Goal: Task Accomplishment & Management: Complete application form

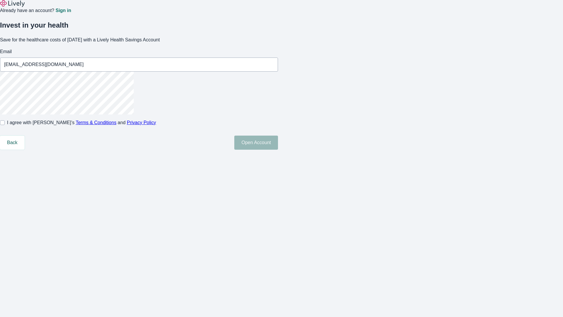
click at [5, 125] on input "I agree with Lively’s Terms & Conditions and Privacy Policy" at bounding box center [2, 122] width 5 height 5
checkbox input "true"
click at [278, 150] on button "Open Account" at bounding box center [256, 143] width 44 height 14
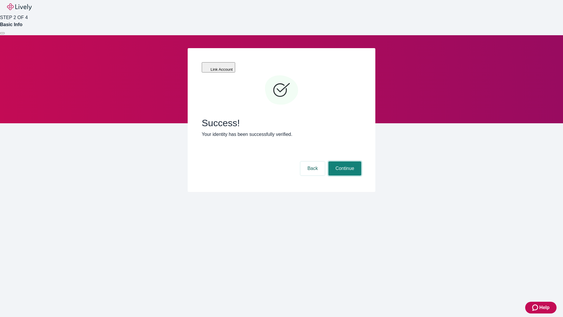
click at [344, 161] on button "Continue" at bounding box center [345, 168] width 33 height 14
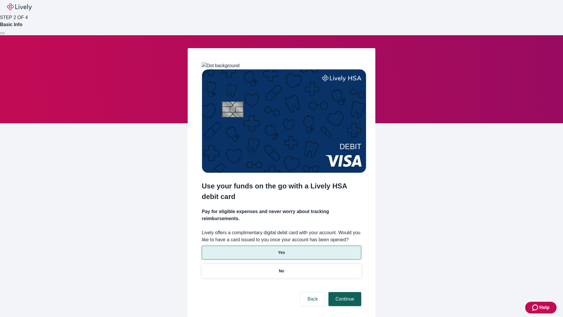
click at [281, 249] on p "Yes" at bounding box center [281, 252] width 7 height 6
click at [344, 292] on button "Continue" at bounding box center [345, 299] width 33 height 14
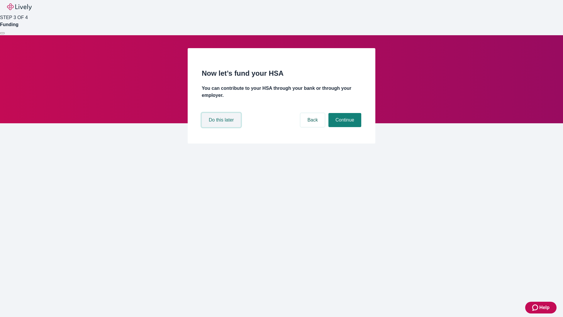
click at [222, 127] on button "Do this later" at bounding box center [221, 120] width 39 height 14
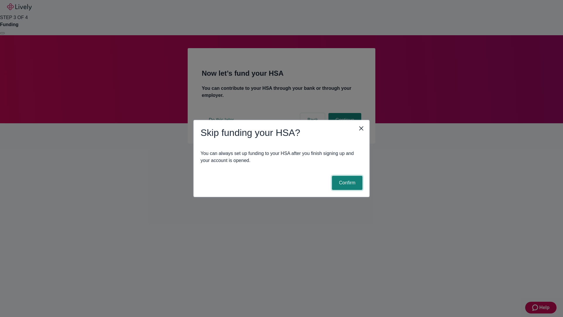
click at [347, 183] on button "Confirm" at bounding box center [347, 183] width 31 height 14
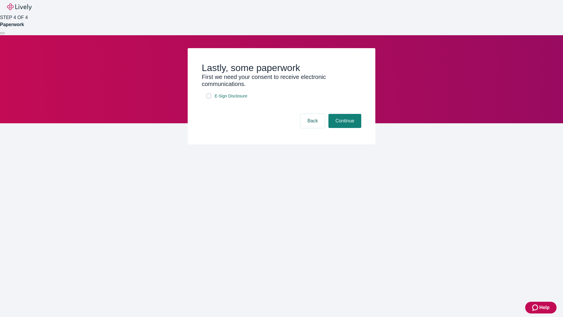
click at [209, 98] on input "E-Sign Disclosure" at bounding box center [209, 96] width 5 height 5
checkbox input "true"
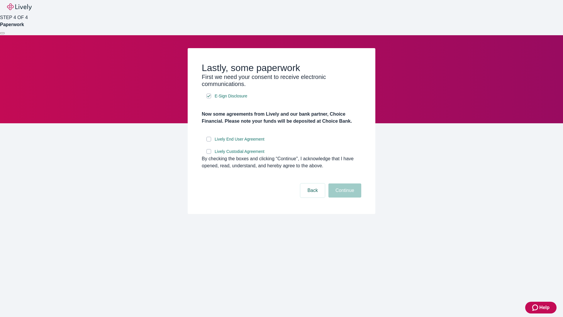
click at [209, 141] on input "Lively End User Agreement" at bounding box center [209, 139] width 5 height 5
checkbox input "true"
click at [209, 154] on input "Lively Custodial Agreement" at bounding box center [209, 151] width 5 height 5
checkbox input "true"
click at [344, 198] on button "Continue" at bounding box center [345, 190] width 33 height 14
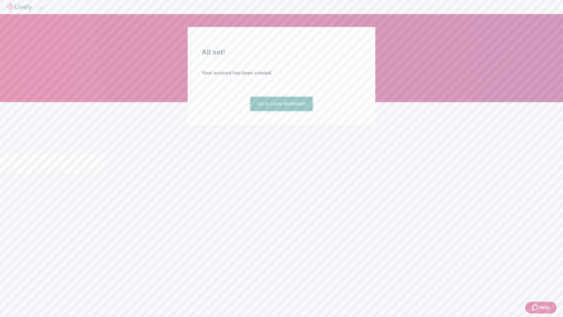
click at [281, 111] on link "Go to Lively dashboard" at bounding box center [282, 104] width 63 height 14
